Goal: Find specific page/section: Find specific page/section

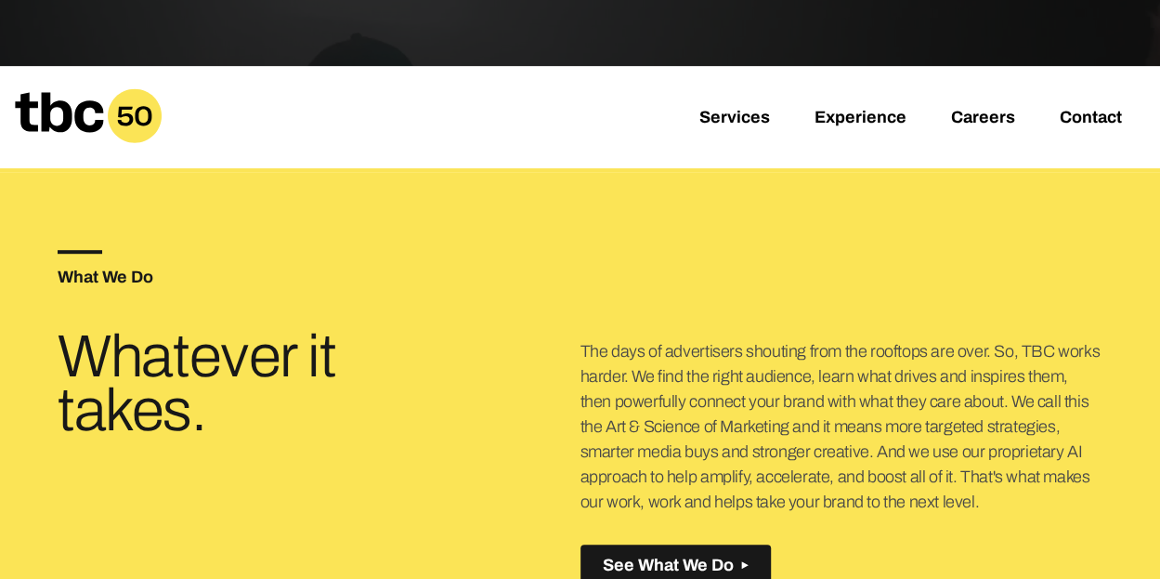
scroll to position [446, 0]
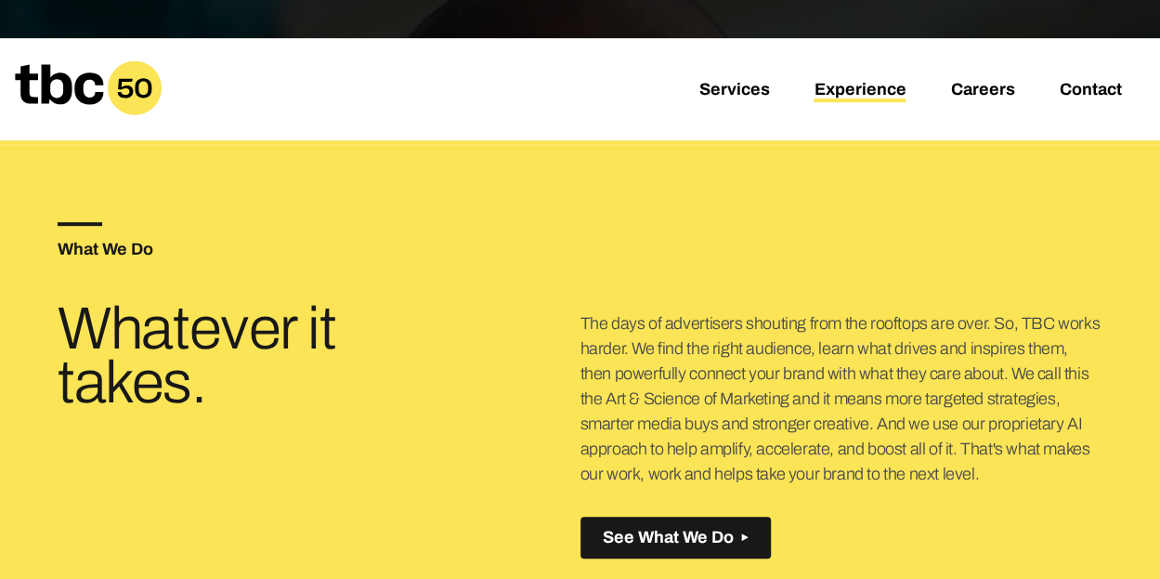
click at [873, 97] on link "Experience" at bounding box center [860, 91] width 92 height 22
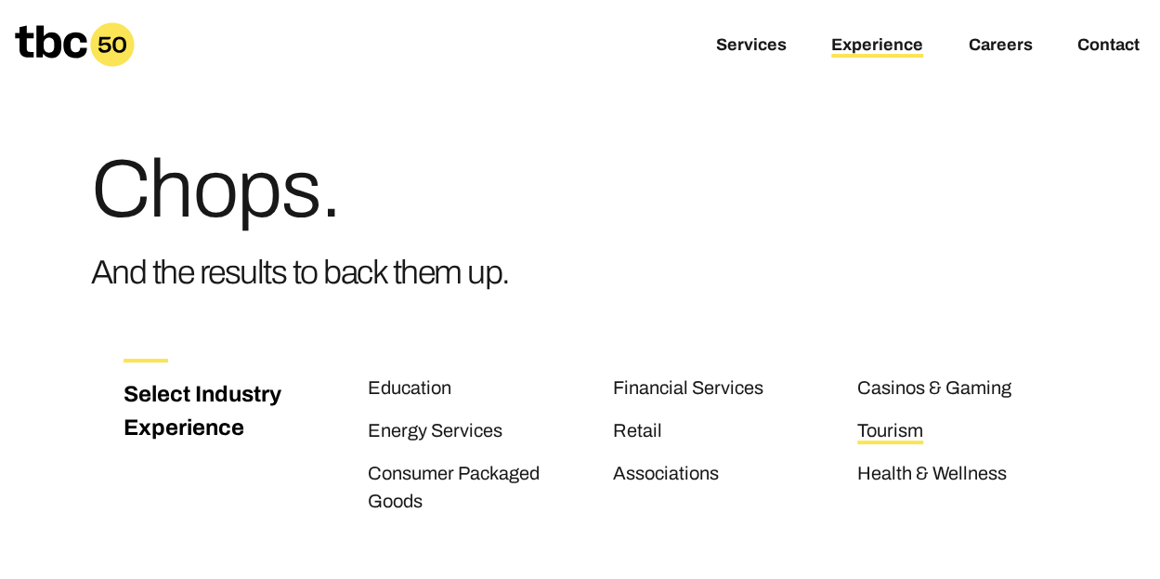
click at [885, 423] on link "Tourism" at bounding box center [890, 432] width 66 height 24
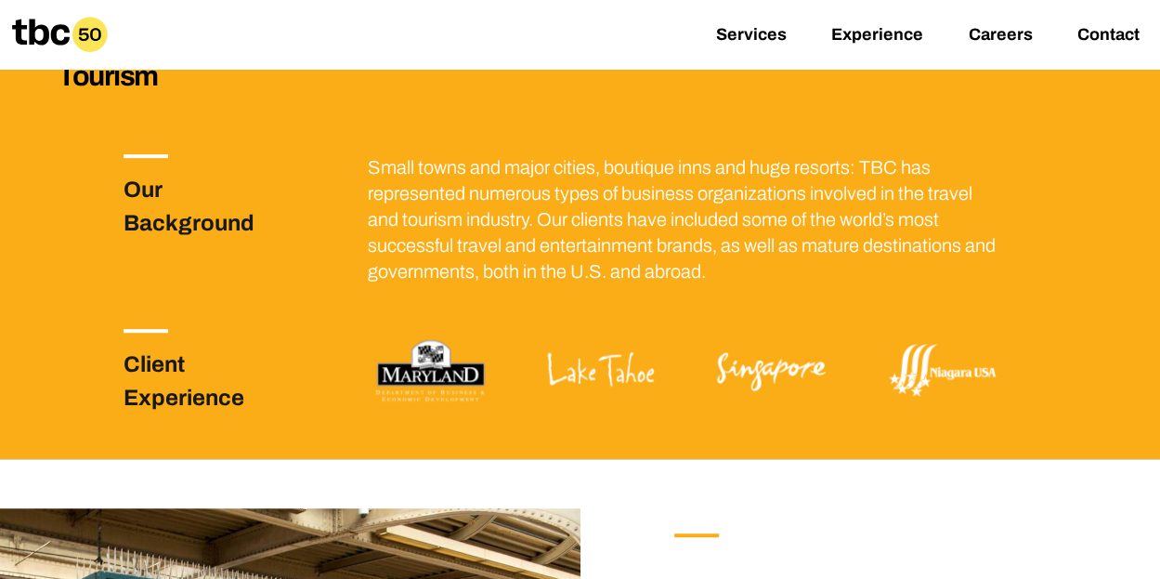
scroll to position [344, 0]
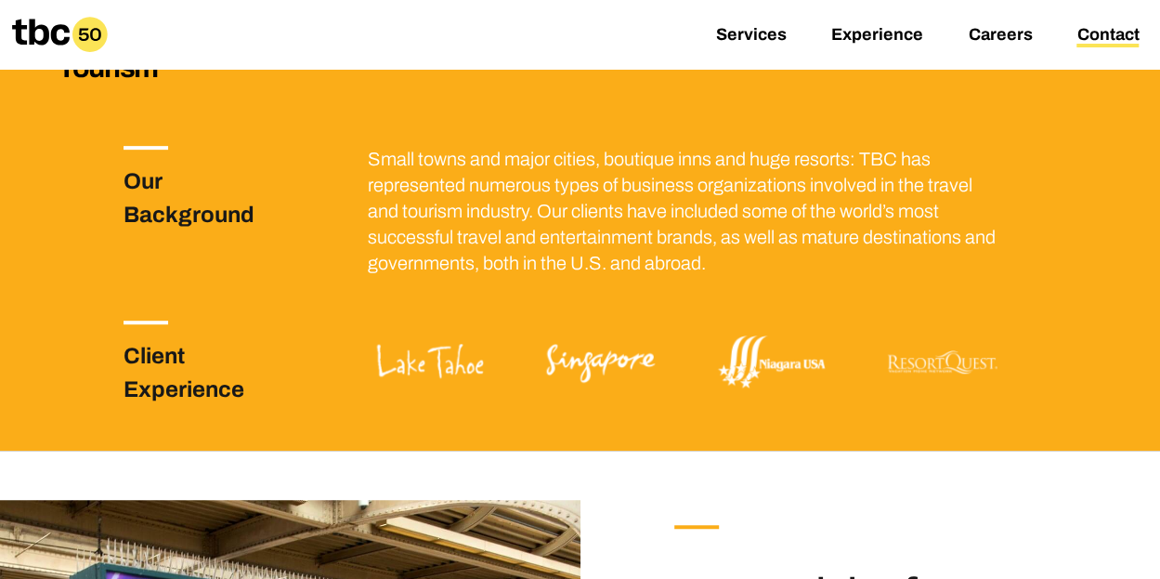
click at [1113, 31] on link "Contact" at bounding box center [1107, 36] width 62 height 22
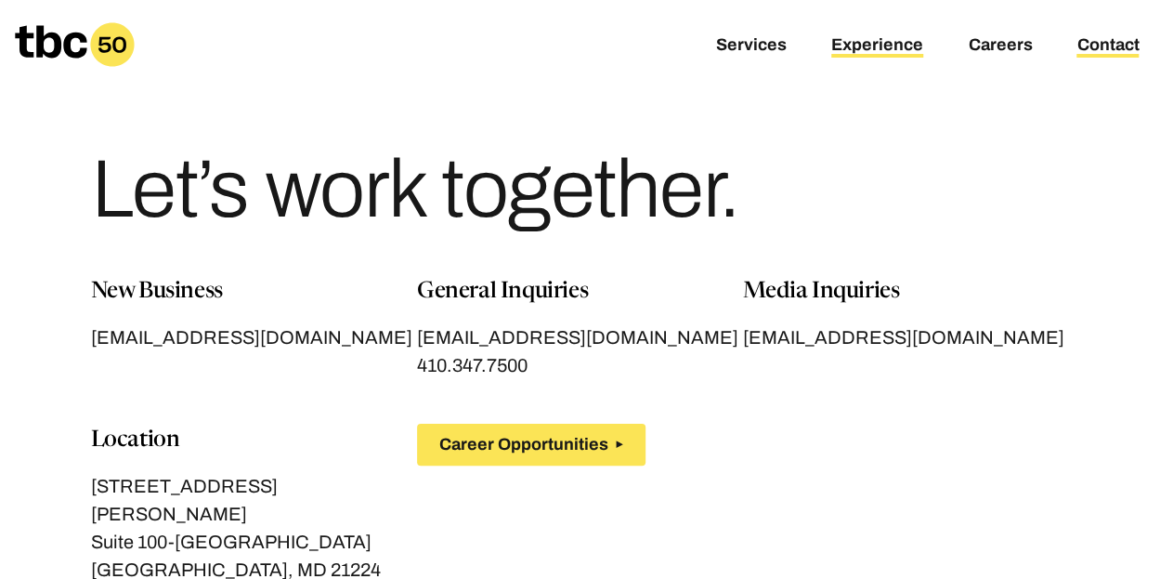
click at [873, 46] on link "Experience" at bounding box center [877, 46] width 92 height 22
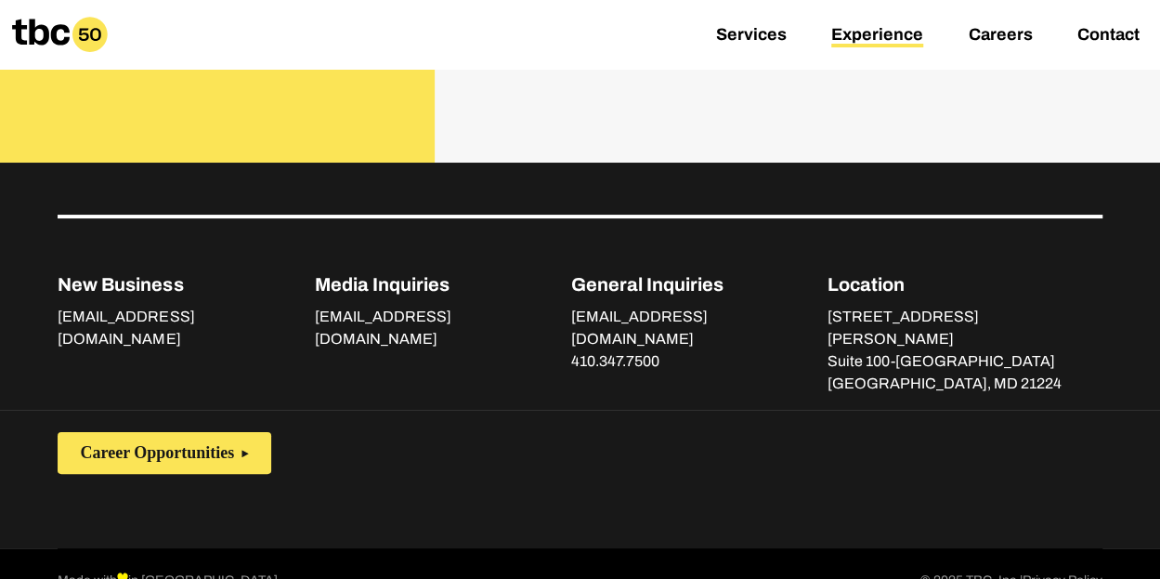
scroll to position [2729, 0]
